Goal: Task Accomplishment & Management: Manage account settings

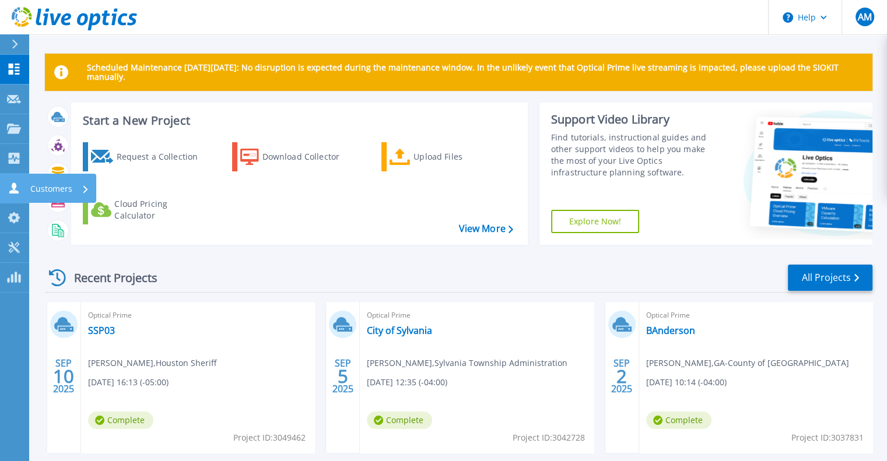
click at [65, 192] on p "Customers" at bounding box center [51, 189] width 42 height 30
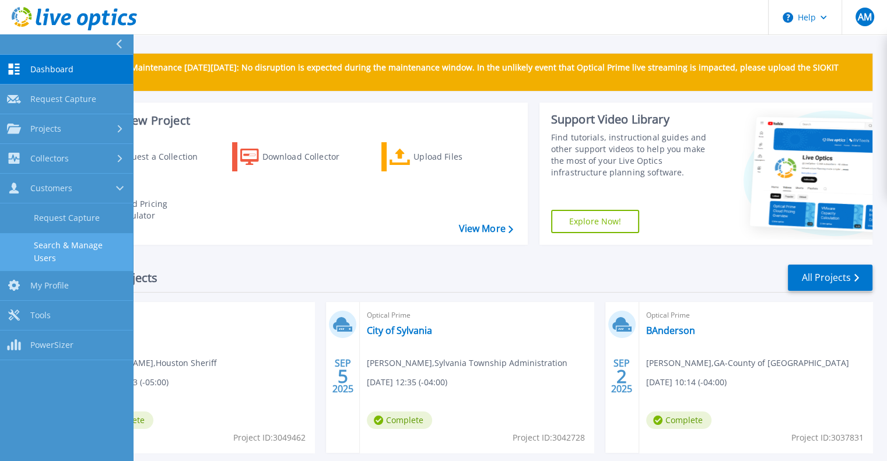
click at [94, 247] on link "Search & Manage Users" at bounding box center [66, 251] width 133 height 37
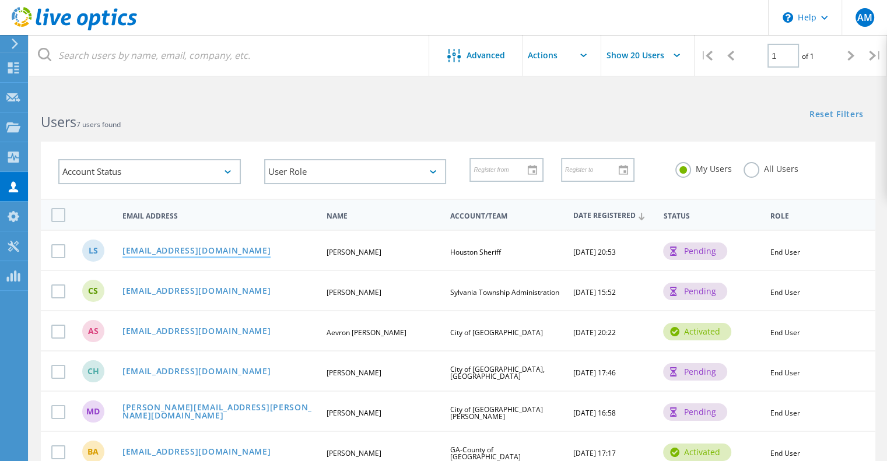
click at [200, 251] on link "lsapp@houstoncosoal.gov" at bounding box center [196, 252] width 149 height 10
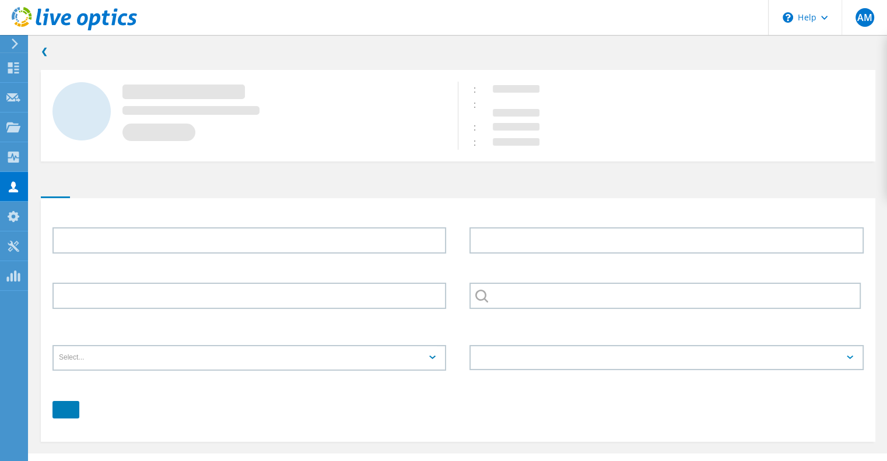
type input "LaToya"
type input "Sapp"
type input "Houston Sheriff"
type input "English"
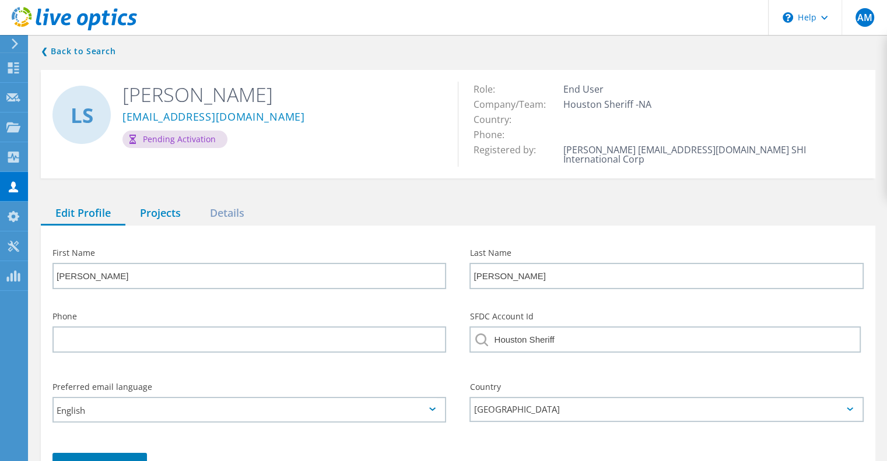
click at [167, 202] on div "Projects" at bounding box center [160, 214] width 70 height 24
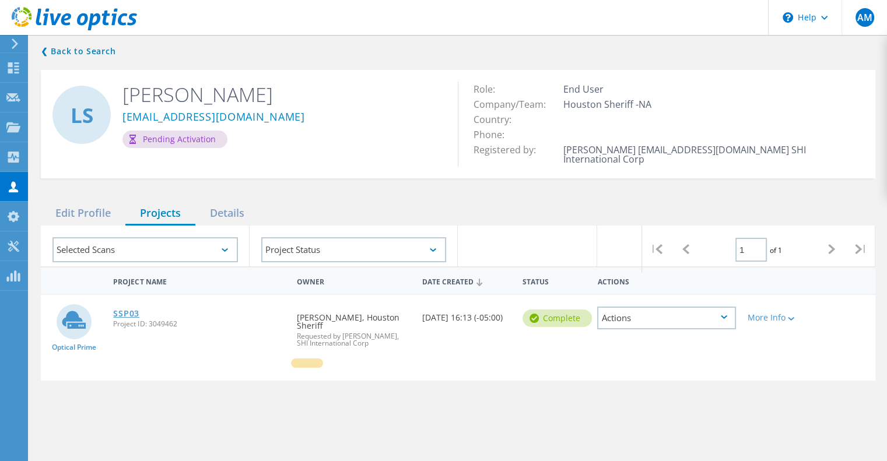
click at [136, 310] on link "SSP03" at bounding box center [126, 314] width 26 height 8
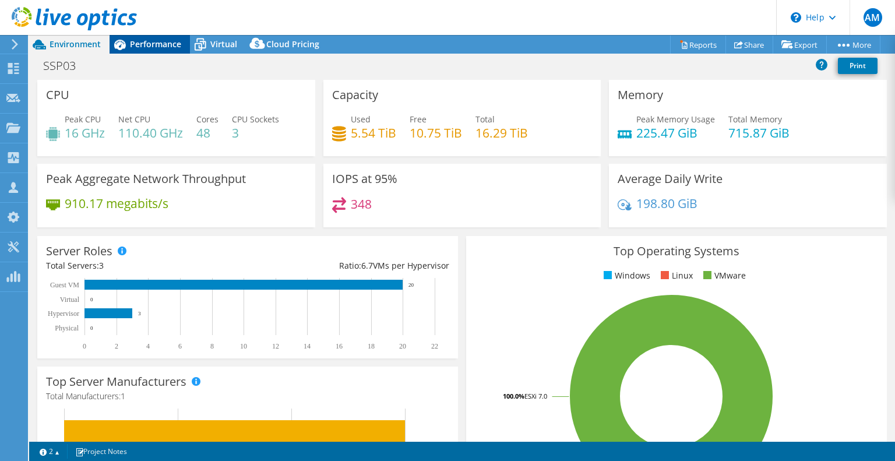
click at [166, 46] on span "Performance" at bounding box center [155, 43] width 51 height 11
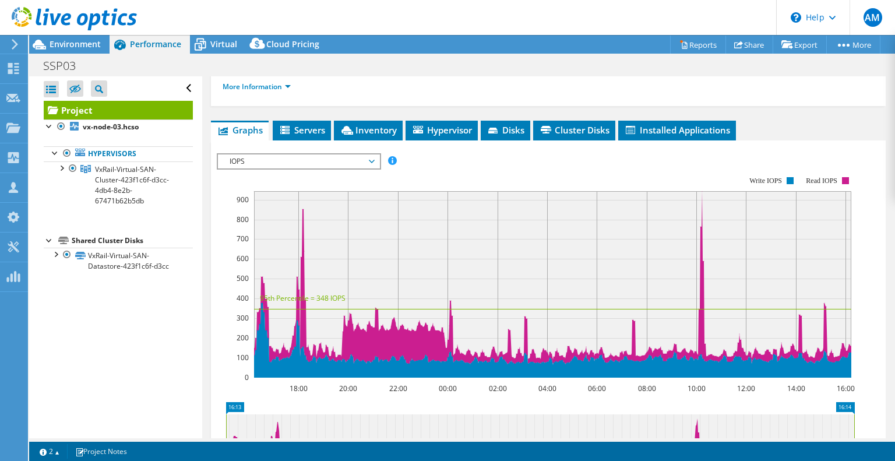
scroll to position [175, 0]
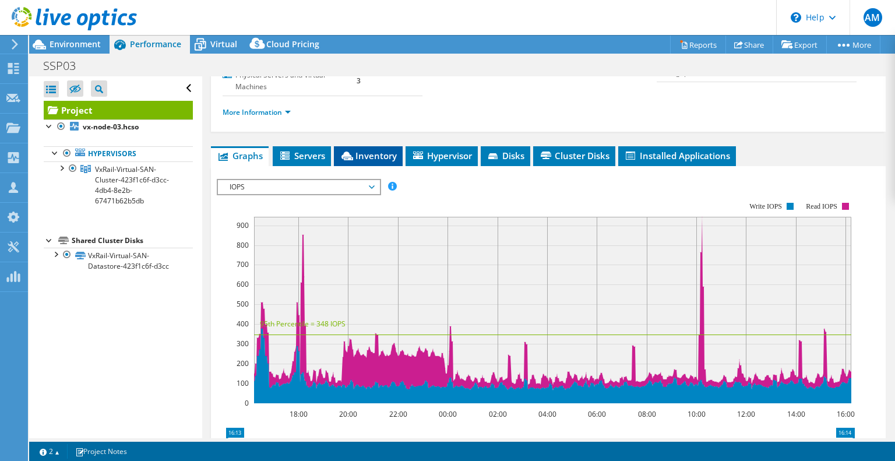
click at [363, 156] on span "Inventory" at bounding box center [368, 156] width 57 height 12
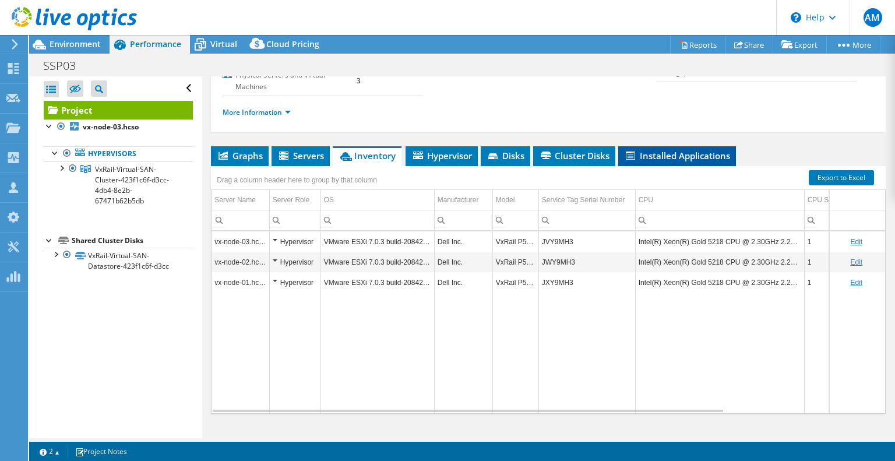
click at [688, 153] on span "Installed Applications" at bounding box center [677, 156] width 106 height 12
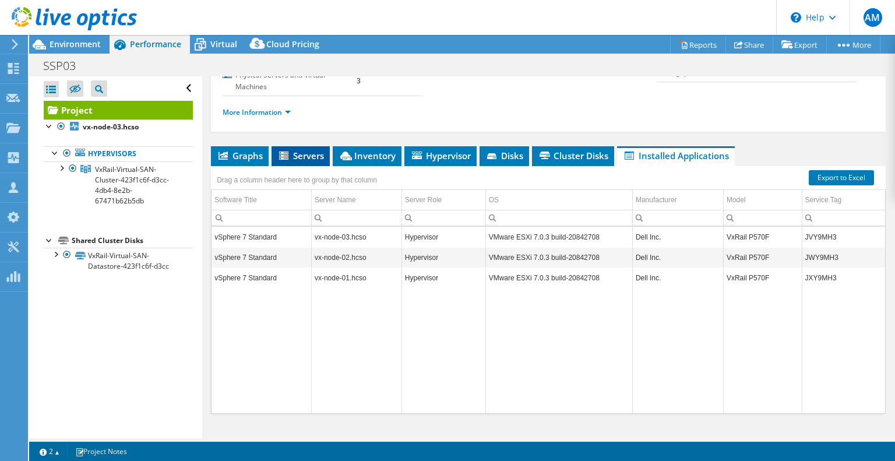
click at [291, 150] on span "Servers" at bounding box center [300, 156] width 47 height 12
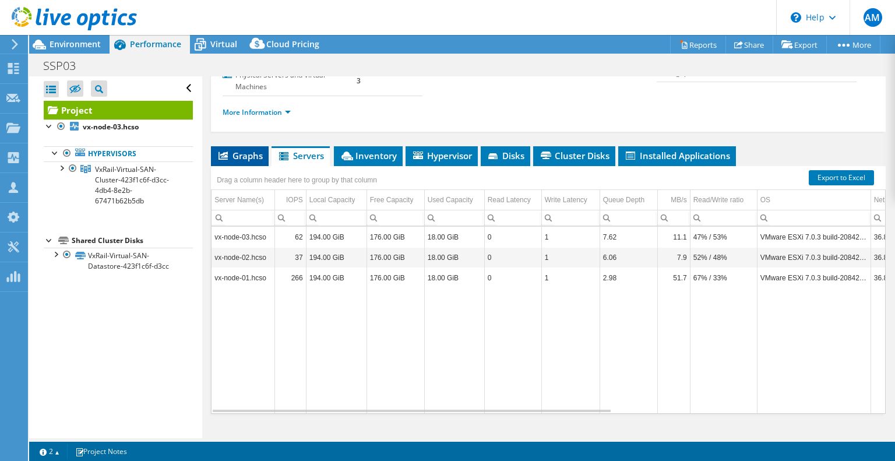
click at [250, 150] on span "Graphs" at bounding box center [240, 156] width 46 height 12
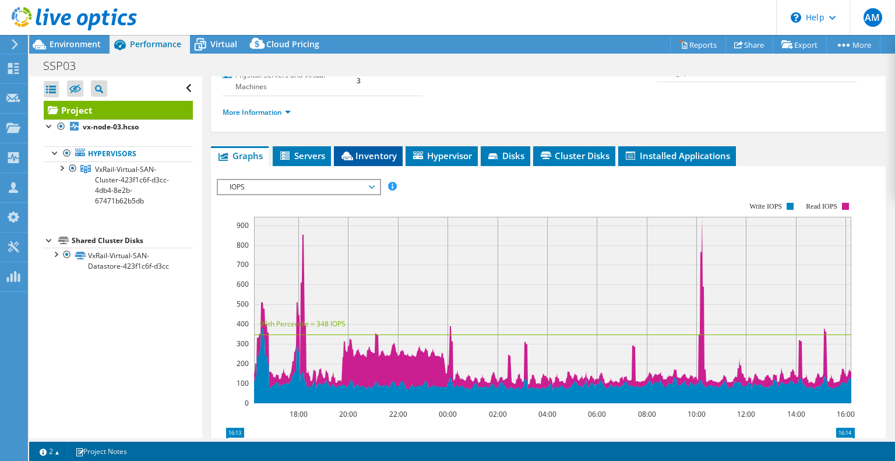
click at [356, 157] on span "Inventory" at bounding box center [368, 156] width 57 height 12
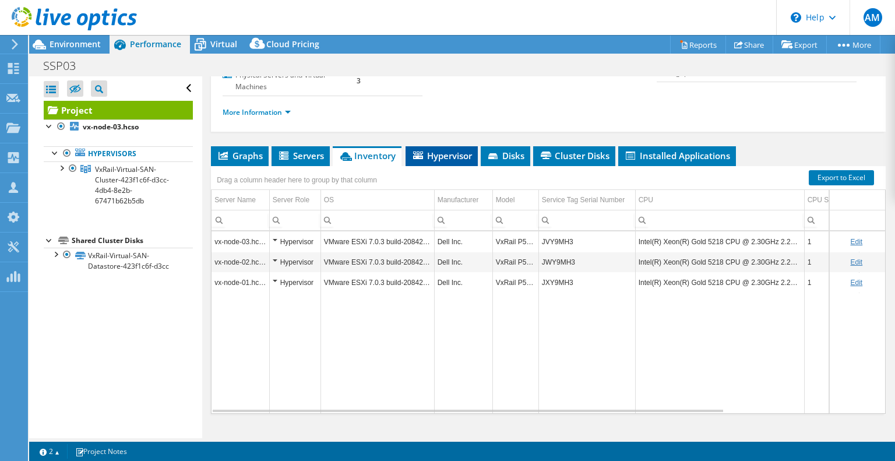
click at [426, 156] on span "Hypervisor" at bounding box center [442, 156] width 61 height 12
